Goal: Information Seeking & Learning: Find specific fact

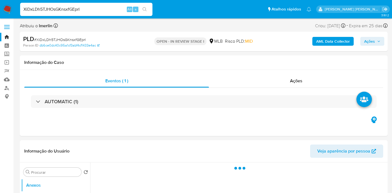
select select "10"
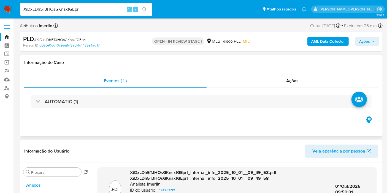
scroll to position [92, 0]
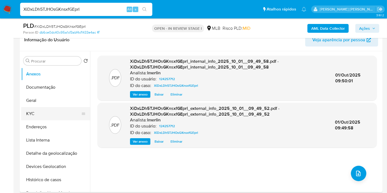
click at [54, 114] on button "KYC" at bounding box center [53, 113] width 65 height 13
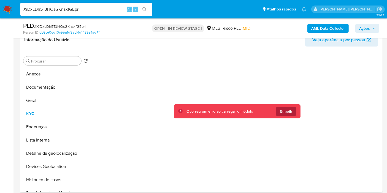
click at [285, 114] on span "Repetir" at bounding box center [286, 111] width 12 height 9
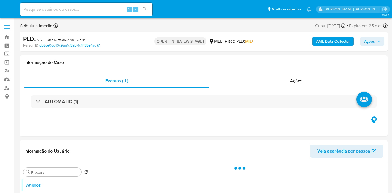
select select "10"
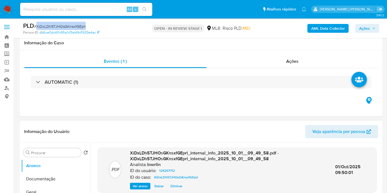
scroll to position [61, 0]
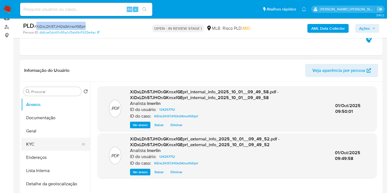
click at [43, 143] on button "KYC" at bounding box center [53, 144] width 65 height 13
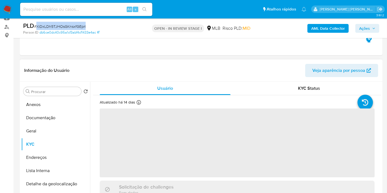
scroll to position [92, 0]
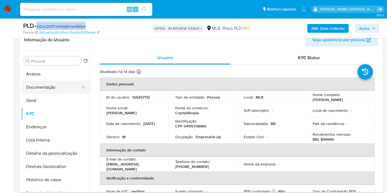
click at [58, 90] on button "Documentação" at bounding box center [53, 87] width 65 height 13
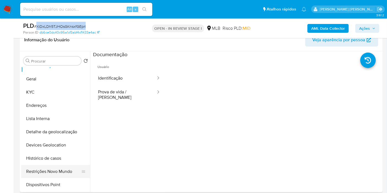
scroll to position [31, 0]
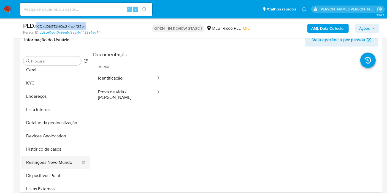
click at [49, 163] on button "Restrições Novo Mundo" at bounding box center [53, 162] width 65 height 13
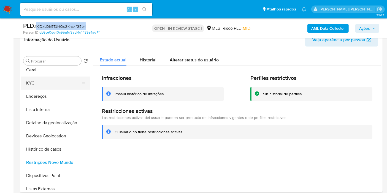
click at [57, 89] on button "KYC" at bounding box center [53, 83] width 65 height 13
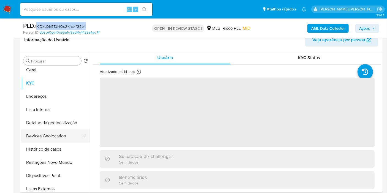
scroll to position [0, 0]
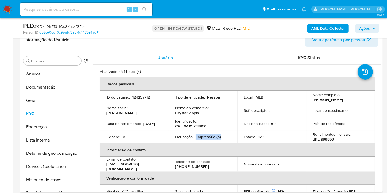
drag, startPoint x: 195, startPoint y: 138, endPoint x: 228, endPoint y: 137, distance: 32.3
click at [228, 137] on div "Ocupação : Empresário (a)" at bounding box center [203, 137] width 56 height 5
copy p "Empresário (a)"
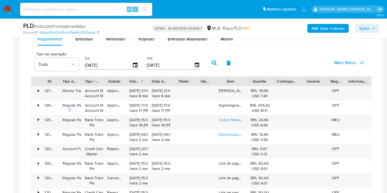
scroll to position [429, 0]
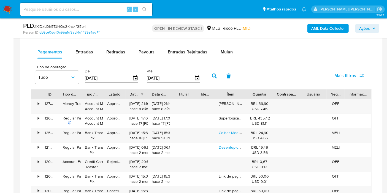
click at [90, 59] on div "Pagamentos Entradas Retiradas Payouts Entradas Rejeitadas Mulan Tipo de operaçã…" at bounding box center [201, 153] width 341 height 214
click at [88, 42] on div "Balance Consulte o balance do usuário Dashboard transaccional Consulte o dashbo…" at bounding box center [201, 123] width 341 height 274
click at [87, 44] on div "Balance Consulte o balance do usuário Dashboard transaccional Consulte o dashbo…" at bounding box center [201, 123] width 341 height 274
click at [87, 52] on span "Entradas" at bounding box center [85, 52] width 18 height 6
select select "10"
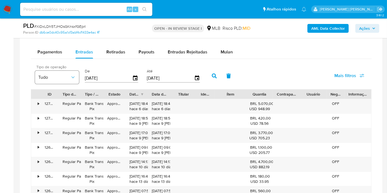
click at [65, 75] on span "Tudo" at bounding box center [54, 78] width 32 height 6
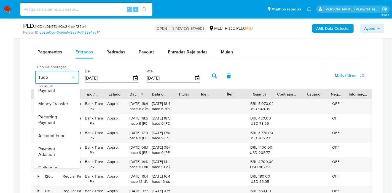
scroll to position [0, 0]
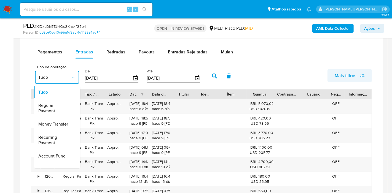
click at [354, 76] on span "Mais filtros" at bounding box center [346, 75] width 22 height 13
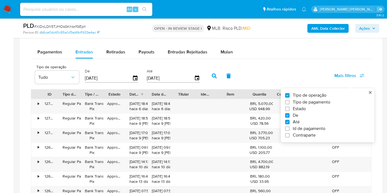
click at [332, 103] on label "Tipo de pagamento" at bounding box center [325, 103] width 81 height 6
click at [290, 103] on input "Tipo de pagamento" at bounding box center [287, 102] width 4 height 4
checkbox input "true"
type input "[DATE]"
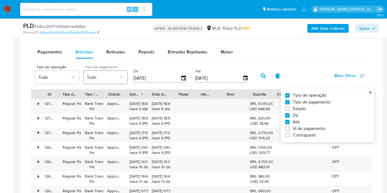
click at [116, 76] on span "Tudo" at bounding box center [103, 78] width 32 height 6
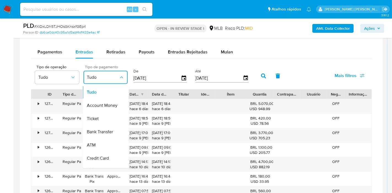
click at [121, 75] on icon "button" at bounding box center [122, 78] width 6 height 6
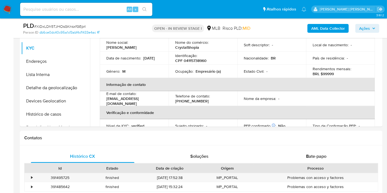
scroll to position [92, 0]
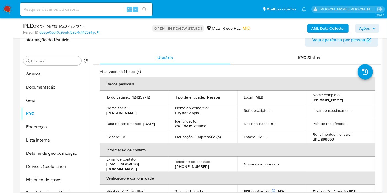
click at [192, 125] on p "CPF 04115738960" at bounding box center [190, 126] width 31 height 5
copy p "04115738960"
click at [62, 86] on button "Documentação" at bounding box center [55, 87] width 69 height 13
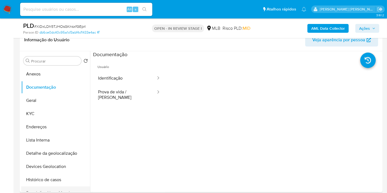
scroll to position [31, 0]
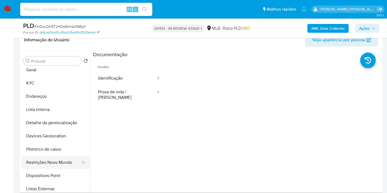
click at [61, 162] on button "Restrições Novo Mundo" at bounding box center [53, 162] width 65 height 13
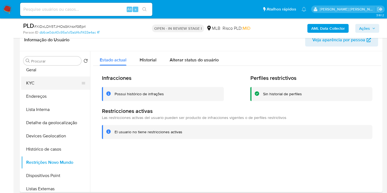
click at [50, 83] on button "KYC" at bounding box center [53, 83] width 65 height 13
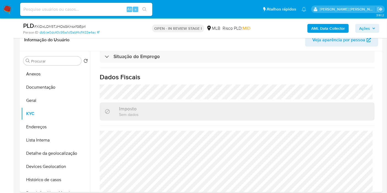
scroll to position [250, 0]
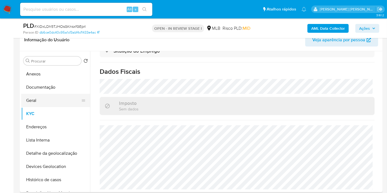
drag, startPoint x: 40, startPoint y: 102, endPoint x: 74, endPoint y: 103, distance: 34.5
click at [40, 102] on button "Geral" at bounding box center [53, 100] width 65 height 13
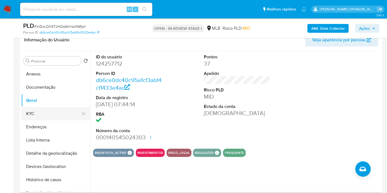
click at [42, 120] on button "KYC" at bounding box center [53, 113] width 65 height 13
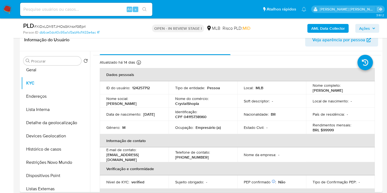
scroll to position [224, 0]
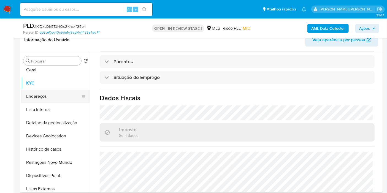
click at [61, 97] on button "Endereços" at bounding box center [53, 96] width 65 height 13
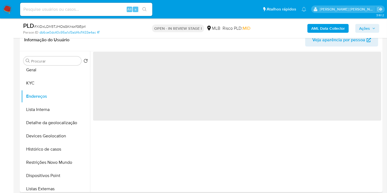
scroll to position [0, 0]
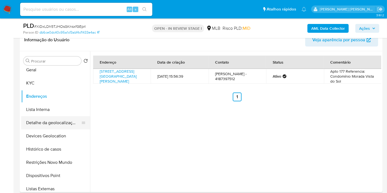
click at [60, 127] on button "Detalhe da geolocalização" at bounding box center [53, 122] width 65 height 13
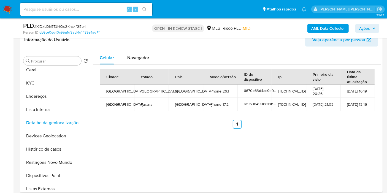
drag, startPoint x: 141, startPoint y: 57, endPoint x: 202, endPoint y: 63, distance: 61.8
click at [142, 57] on span "Navegador" at bounding box center [138, 58] width 22 height 6
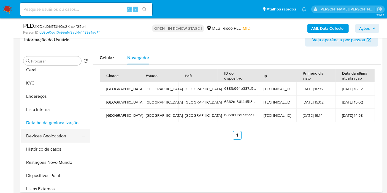
click at [65, 135] on button "Devices Geolocation" at bounding box center [53, 136] width 65 height 13
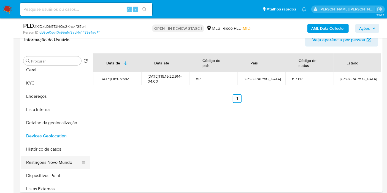
click at [52, 162] on button "Restrições Novo Mundo" at bounding box center [53, 162] width 65 height 13
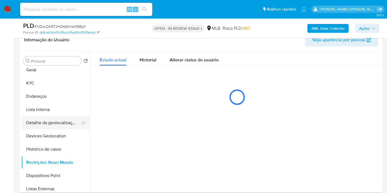
scroll to position [61, 0]
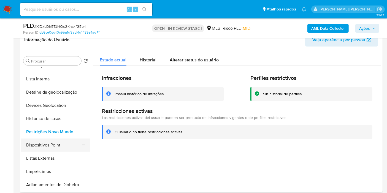
click at [52, 148] on button "Dispositivos Point" at bounding box center [53, 145] width 65 height 13
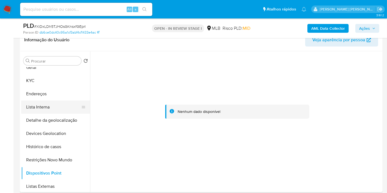
scroll to position [31, 0]
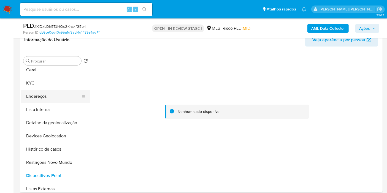
click at [46, 97] on button "Endereços" at bounding box center [53, 96] width 65 height 13
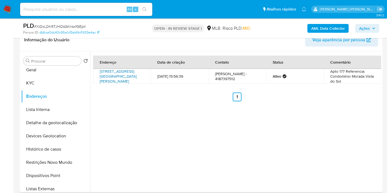
click at [121, 77] on link "Rua Pedro Américo 640, Curitiba, Paraná, 81110010, Brasil 640" at bounding box center [118, 76] width 37 height 15
click at [42, 83] on button "KYC" at bounding box center [53, 83] width 65 height 13
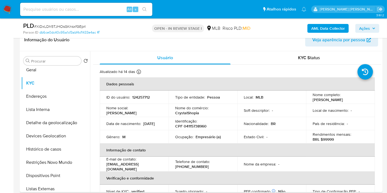
click at [199, 126] on p "CPF 04115738960" at bounding box center [190, 126] width 31 height 5
copy p "04115738960"
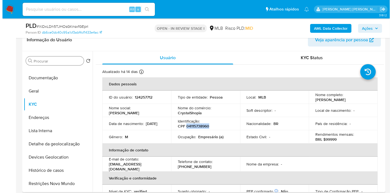
scroll to position [0, 0]
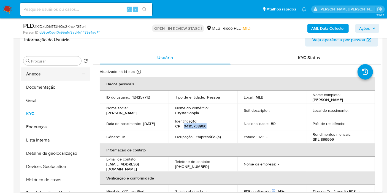
click at [43, 73] on button "Anexos" at bounding box center [53, 74] width 65 height 13
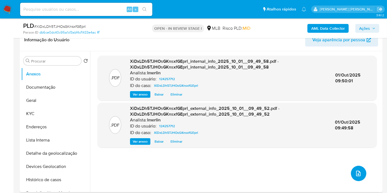
click at [360, 168] on button "upload-file" at bounding box center [358, 173] width 15 height 15
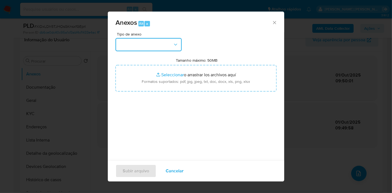
click at [166, 46] on button "button" at bounding box center [149, 44] width 66 height 13
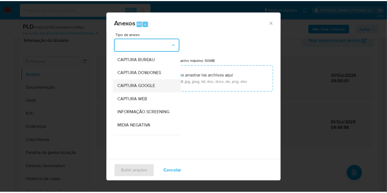
scroll to position [61, 0]
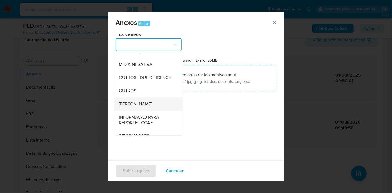
click at [149, 107] on span "DOSSIÊ ANÁLISE" at bounding box center [135, 104] width 33 height 6
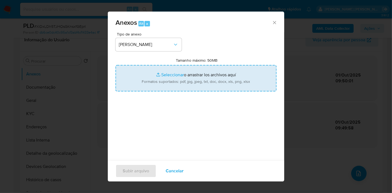
click at [203, 70] on input "Tamanho máximo: 50MB Seleccionar archivos" at bounding box center [196, 78] width 161 height 26
type input "C:\fakepath\Mulan 124257712_2025_10_01_09_01_03.xlsx"
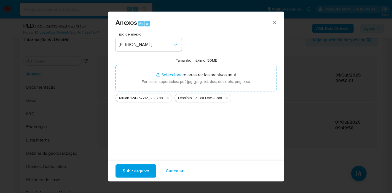
click at [149, 171] on button "Subir arquivo" at bounding box center [136, 171] width 41 height 13
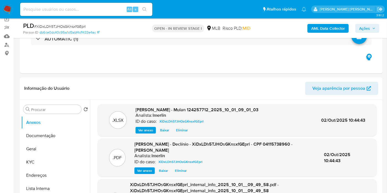
scroll to position [0, 0]
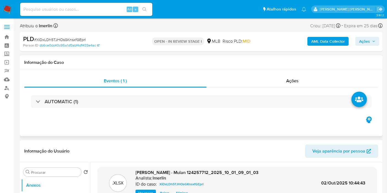
drag, startPoint x: 304, startPoint y: 81, endPoint x: 320, endPoint y: 68, distance: 21.0
click at [304, 81] on div "Ações" at bounding box center [293, 80] width 172 height 13
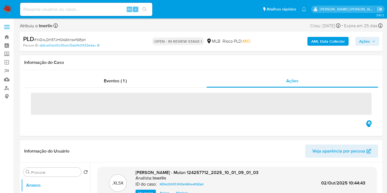
click at [360, 38] on span "Ações" at bounding box center [365, 41] width 11 height 9
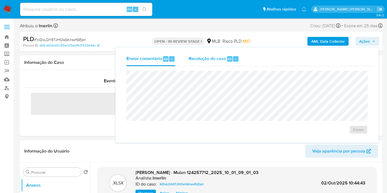
click at [224, 59] on span "Resolução do caso" at bounding box center [207, 59] width 37 height 6
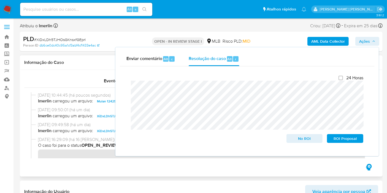
click at [101, 140] on span "16/09/2025 16:29:09 (há 16 dias)" at bounding box center [204, 140] width 332 height 6
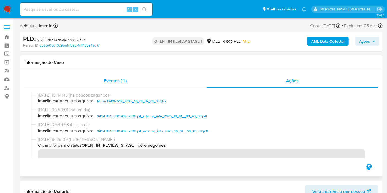
click at [116, 76] on div "Eventos ( 1 )" at bounding box center [115, 80] width 183 height 13
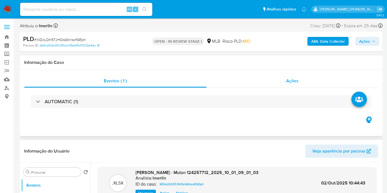
click at [254, 82] on div "Ações" at bounding box center [293, 80] width 172 height 13
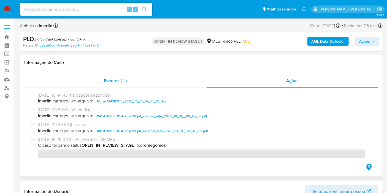
click at [158, 83] on div "Eventos ( 1 )" at bounding box center [115, 80] width 183 height 13
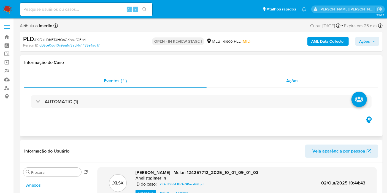
click at [277, 81] on div "Ações" at bounding box center [293, 80] width 172 height 13
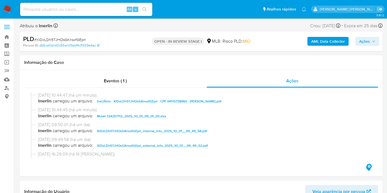
click at [333, 47] on div "AML Data Collector Ações" at bounding box center [320, 41] width 117 height 13
click at [333, 42] on b "AML Data Collector" at bounding box center [329, 41] width 34 height 9
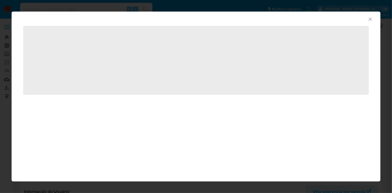
click at [369, 20] on icon "Fechar a janela" at bounding box center [371, 20] width 6 height 6
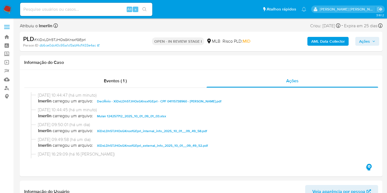
click at [363, 45] on span "Ações" at bounding box center [365, 41] width 11 height 9
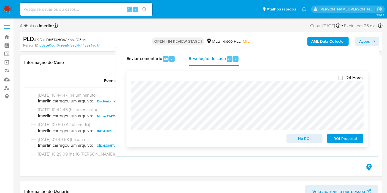
click at [310, 141] on span "No ROI" at bounding box center [305, 139] width 29 height 8
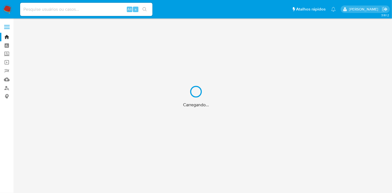
click at [79, 10] on div "Carregando..." at bounding box center [196, 96] width 392 height 193
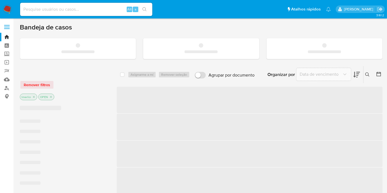
click at [88, 8] on input at bounding box center [86, 9] width 132 height 7
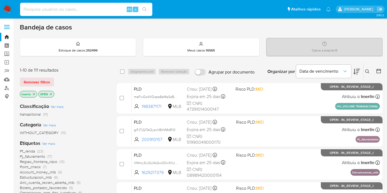
paste input "140902343"
type input "140902343"
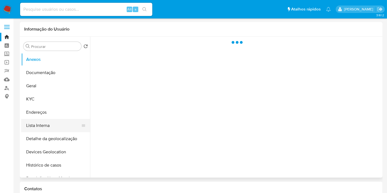
click at [62, 126] on button "Lista Interna" at bounding box center [53, 125] width 65 height 13
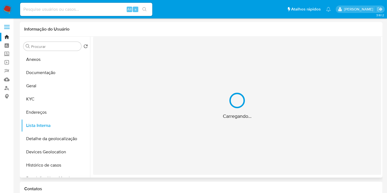
select select "10"
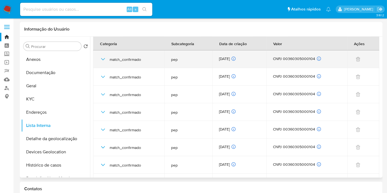
click at [101, 61] on icon "button" at bounding box center [103, 59] width 7 height 7
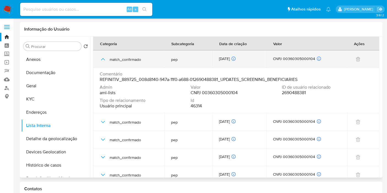
click at [101, 61] on icon "button" at bounding box center [103, 59] width 7 height 7
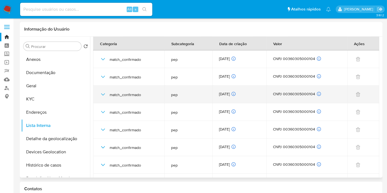
scroll to position [14, 0]
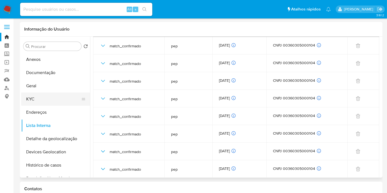
click at [38, 97] on button "KYC" at bounding box center [53, 99] width 65 height 13
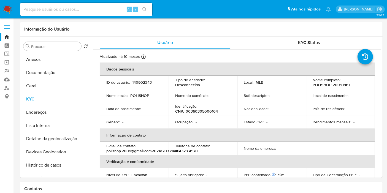
scroll to position [0, 0]
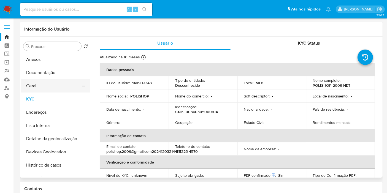
click at [57, 89] on button "Geral" at bounding box center [53, 85] width 65 height 13
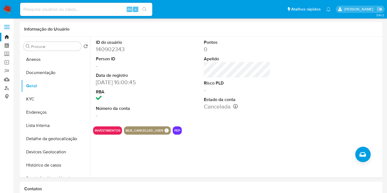
drag, startPoint x: 0, startPoint y: 145, endPoint x: 9, endPoint y: 137, distance: 12.9
click at [46, 100] on button "KYC" at bounding box center [53, 99] width 65 height 13
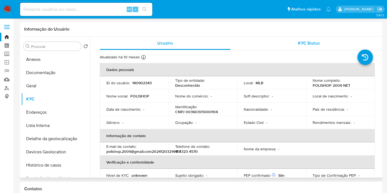
click at [323, 47] on div "KYC Status" at bounding box center [309, 43] width 131 height 13
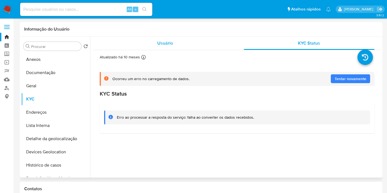
click at [160, 39] on div "Usuário" at bounding box center [165, 43] width 131 height 13
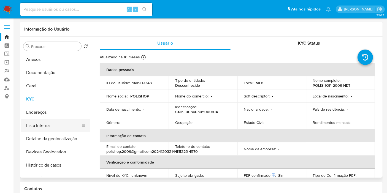
click at [60, 122] on button "Lista Interna" at bounding box center [53, 125] width 65 height 13
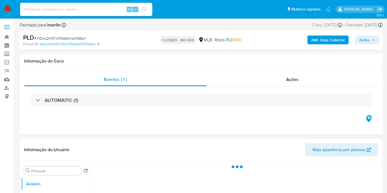
click at [109, 11] on input at bounding box center [86, 9] width 132 height 7
paste input "zkoepnDQdxzeIjBiZIc7QpB5"
type input "zkoepnDQdxzeIjBiZIc7QpB5"
select select "10"
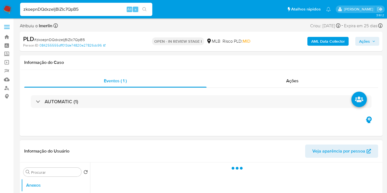
select select "10"
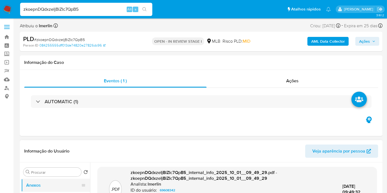
scroll to position [61, 0]
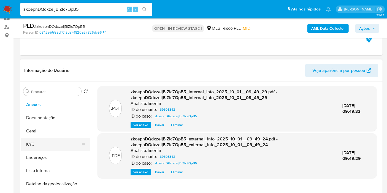
click at [53, 147] on button "KYC" at bounding box center [53, 144] width 65 height 13
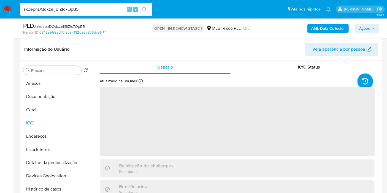
scroll to position [92, 0]
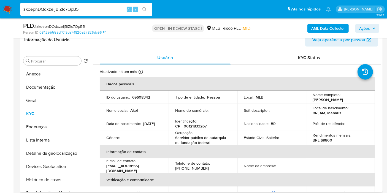
click at [195, 125] on p "CPF 00121833267" at bounding box center [190, 126] width 31 height 5
copy p "00121833267"
click at [50, 179] on button "Histórico de casos" at bounding box center [53, 179] width 65 height 13
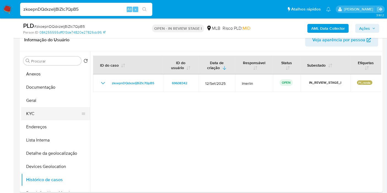
click at [43, 115] on button "KYC" at bounding box center [53, 113] width 65 height 13
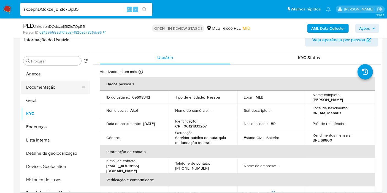
click at [65, 81] on button "Documentação" at bounding box center [53, 87] width 65 height 13
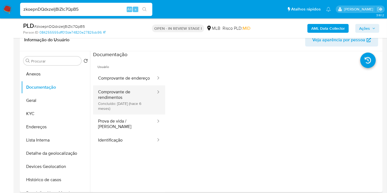
click at [135, 105] on button "Comprovante de rendimentos Concluído: [DATE] (hace 6 meses)" at bounding box center [124, 99] width 63 height 29
